Goal: Task Accomplishment & Management: Manage account settings

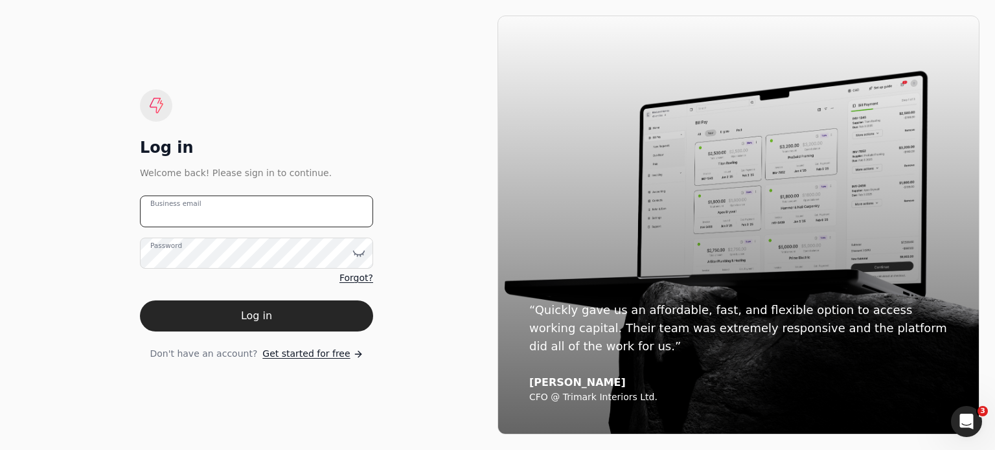
click at [223, 224] on email "Business email" at bounding box center [256, 212] width 233 height 32
type email "[EMAIL_ADDRESS][DOMAIN_NAME]"
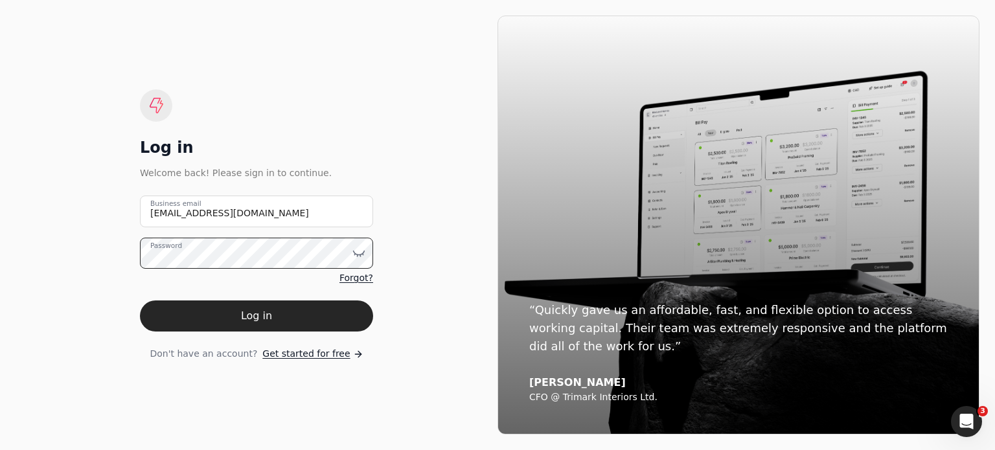
click at [140, 301] on button "Log in" at bounding box center [256, 316] width 233 height 31
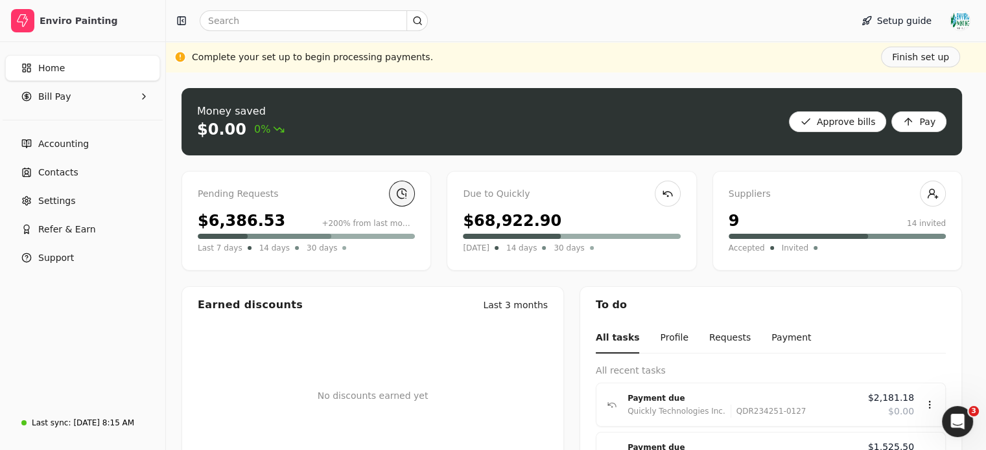
click at [402, 194] on link at bounding box center [402, 194] width 26 height 26
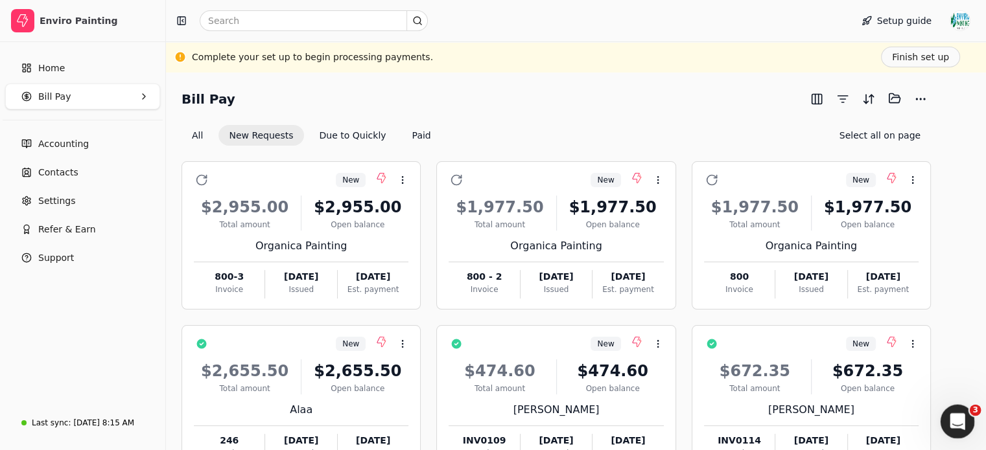
click at [961, 413] on div "Open Intercom Messenger" at bounding box center [955, 420] width 43 height 43
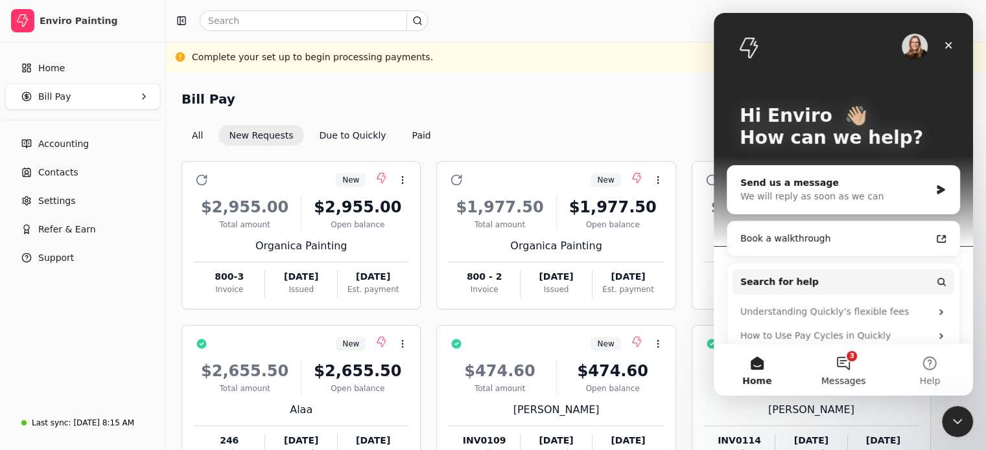
click at [842, 365] on button "3 Messages" at bounding box center [843, 370] width 86 height 52
